Goal: Task Accomplishment & Management: Manage account settings

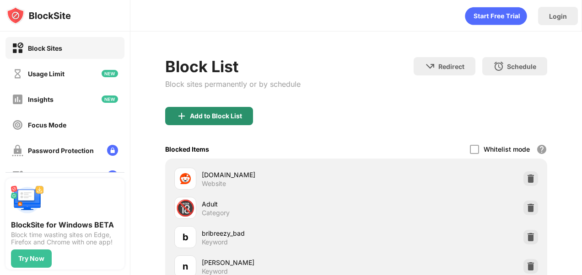
click at [246, 117] on div "Add to Block List" at bounding box center [209, 116] width 88 height 18
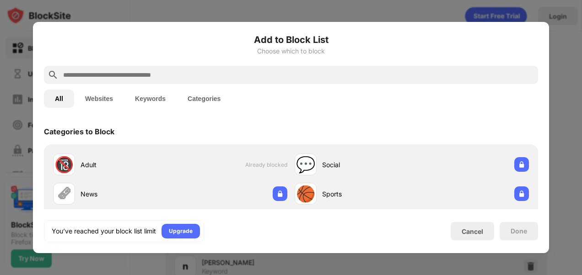
click at [211, 79] on input "text" at bounding box center [298, 75] width 472 height 11
click at [158, 93] on button "Keywords" at bounding box center [150, 99] width 53 height 18
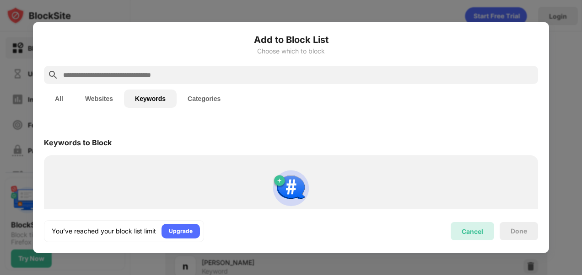
click at [491, 234] on div "Cancel" at bounding box center [472, 231] width 43 height 18
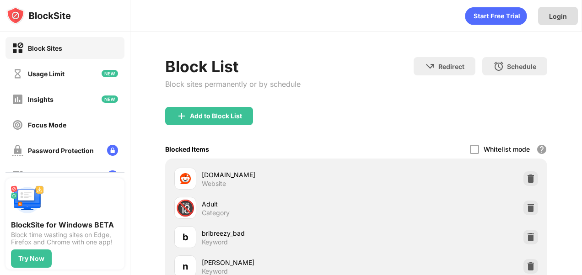
click at [564, 12] on div "Login" at bounding box center [558, 16] width 18 height 8
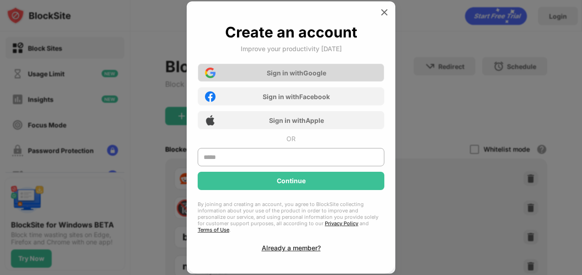
click at [306, 75] on div "Sign in with Google" at bounding box center [296, 73] width 59 height 8
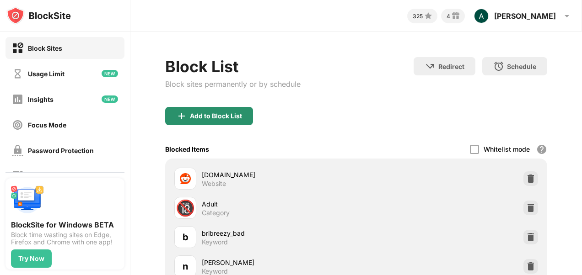
click at [237, 109] on div "Add to Block List" at bounding box center [209, 116] width 88 height 18
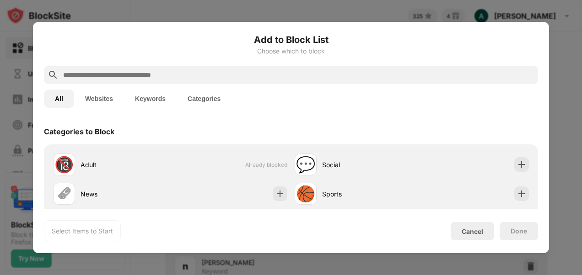
click at [226, 78] on input "text" at bounding box center [298, 75] width 472 height 11
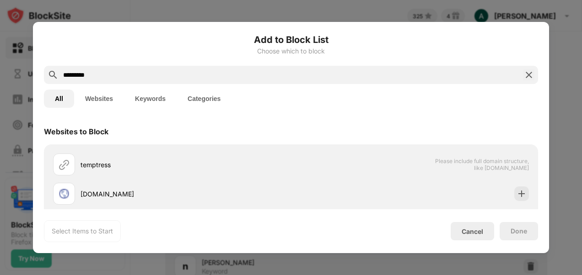
type input "*********"
click at [155, 92] on button "Keywords" at bounding box center [150, 99] width 53 height 18
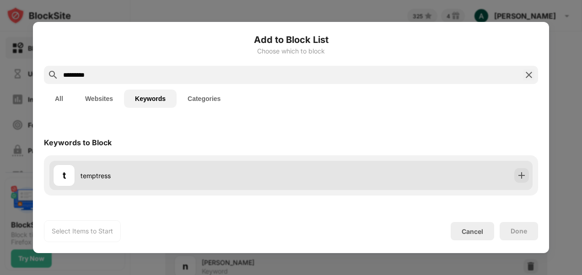
click at [149, 169] on div "t temptress" at bounding box center [172, 176] width 238 height 22
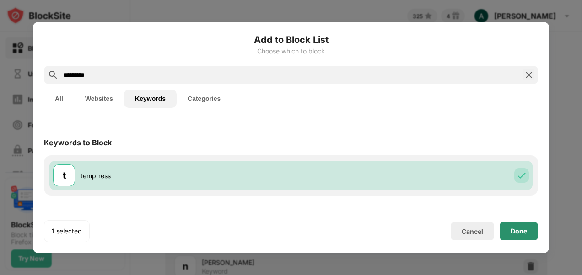
click at [509, 226] on div "Done" at bounding box center [518, 231] width 38 height 18
